Goal: Task Accomplishment & Management: Complete application form

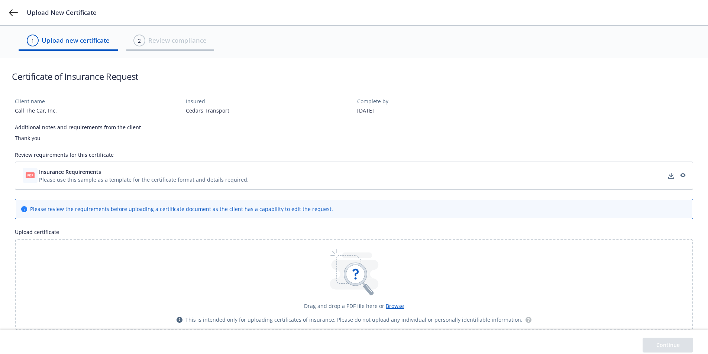
click at [161, 178] on div "Please use this sample as a template for the certificate format and details req…" at bounding box center [144, 180] width 210 height 8
